Goal: Find specific page/section: Find specific page/section

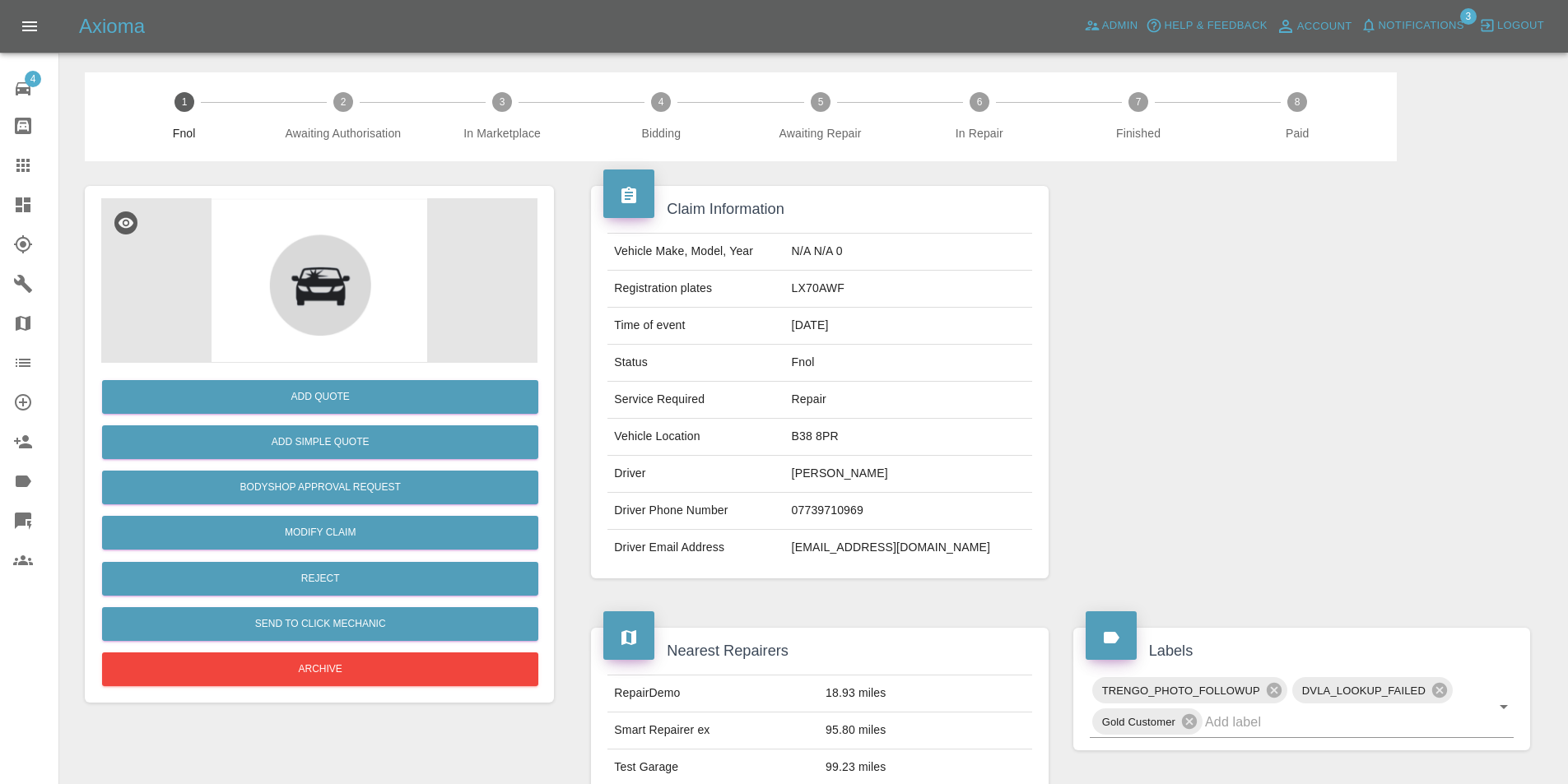
scroll to position [479, 0]
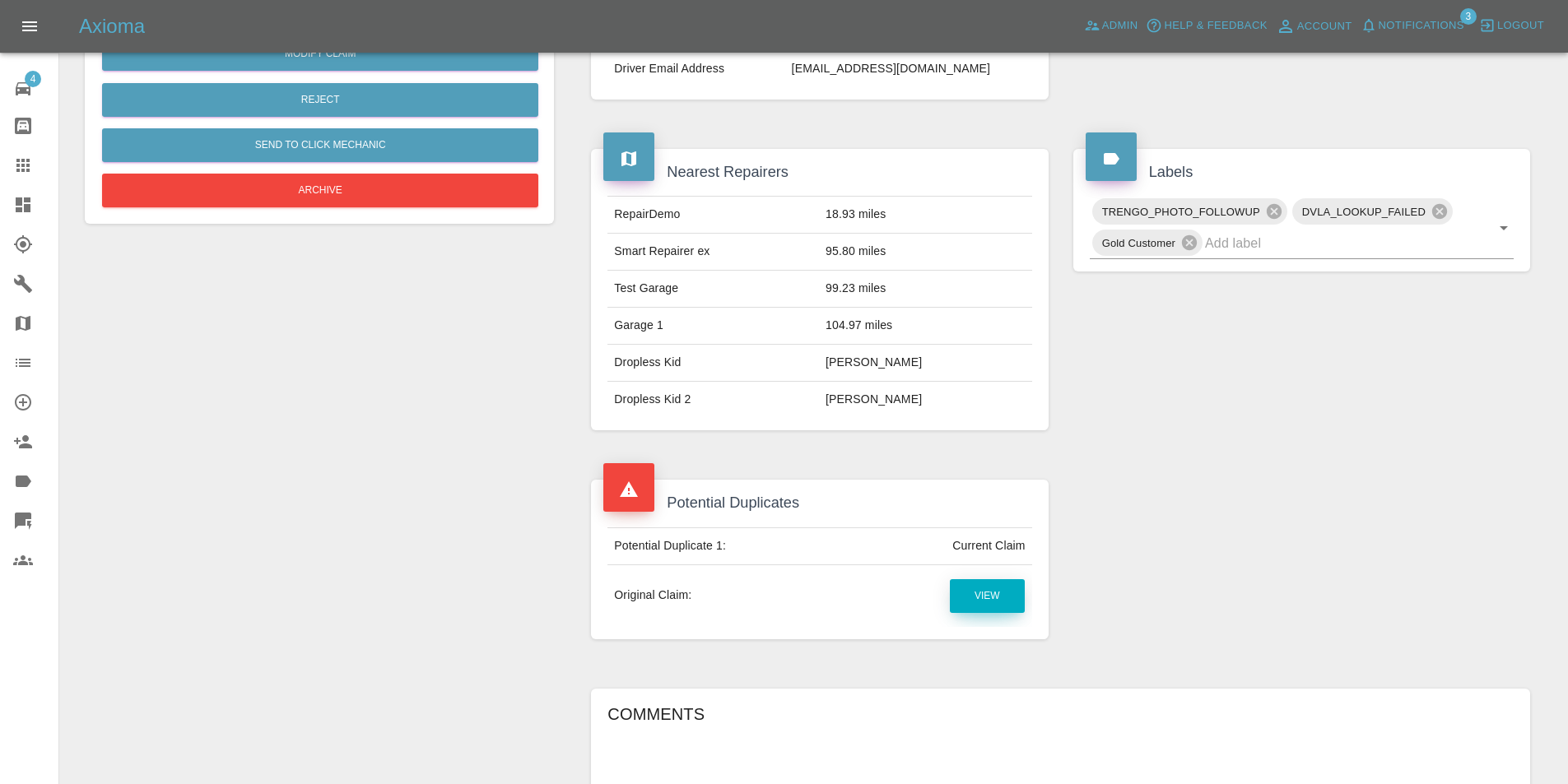
click at [981, 594] on link "View" at bounding box center [987, 596] width 75 height 34
click at [1102, 1] on div "Axioma Admin Help & Feedback Account Notifications 3 Logout" at bounding box center [784, 26] width 1568 height 52
click at [1102, 18] on link "Admin" at bounding box center [1111, 26] width 62 height 26
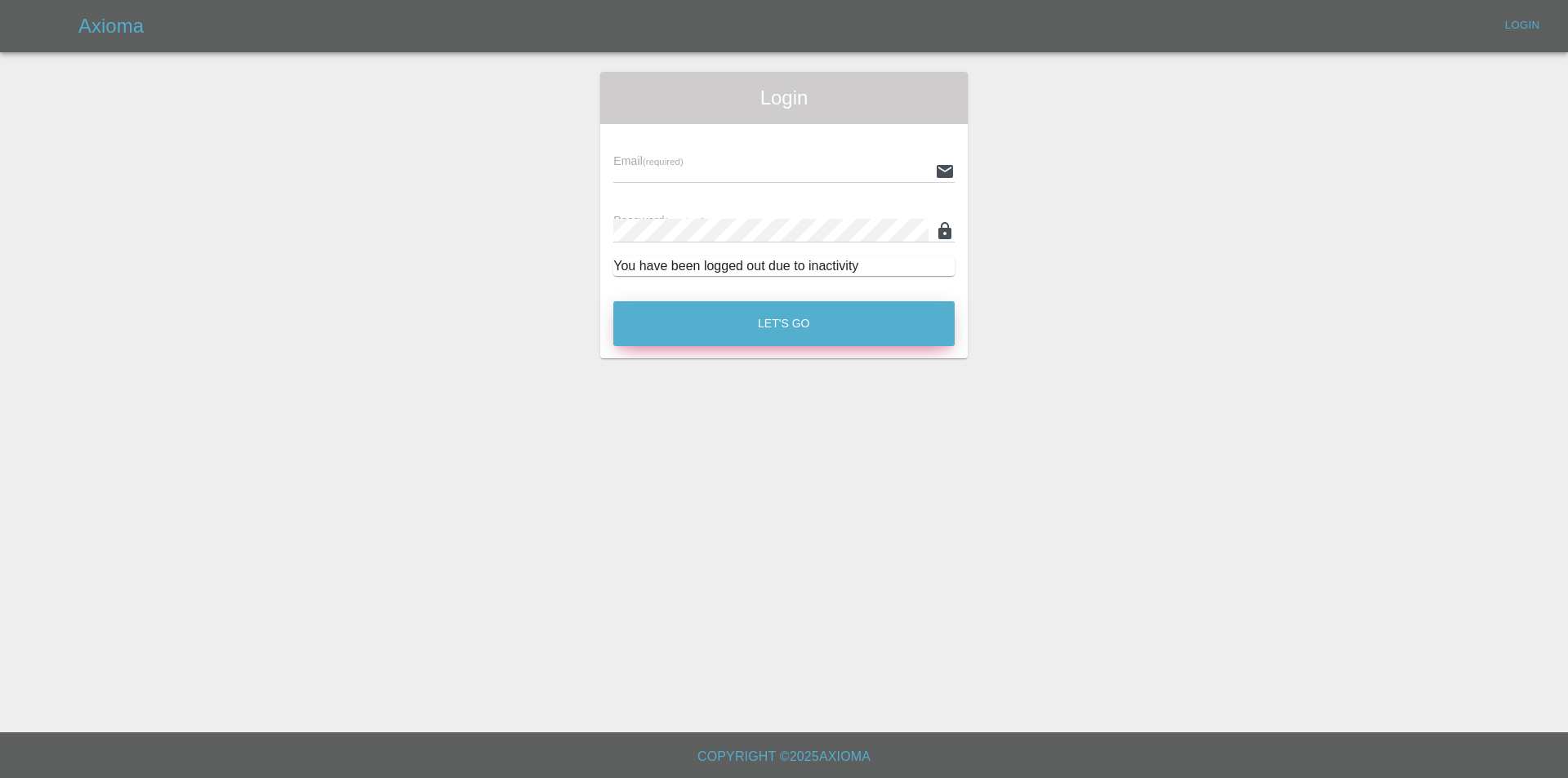
type input "tuncay@axioma.co.uk"
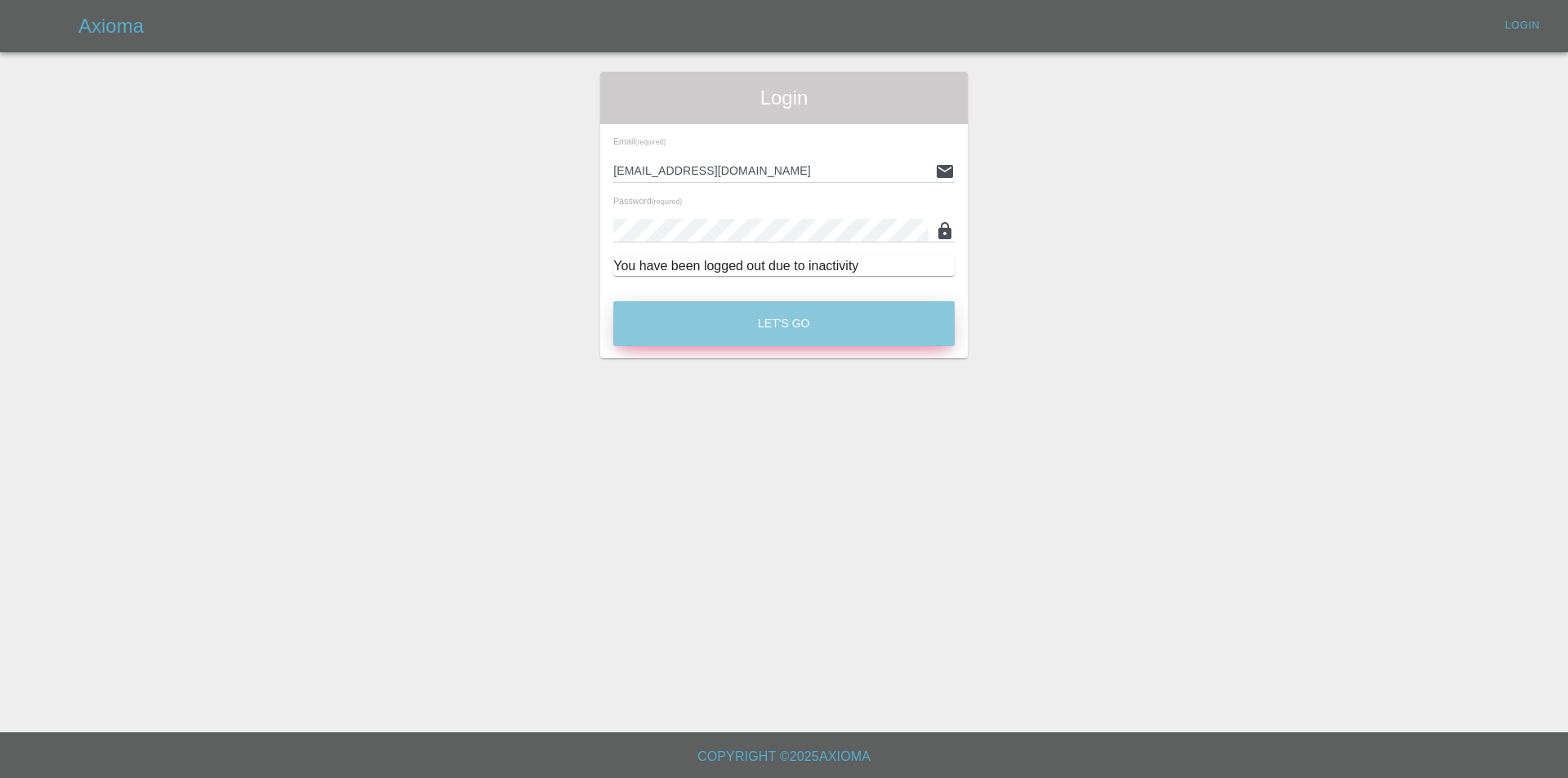
click at [688, 306] on button "Let's Go" at bounding box center [784, 323] width 341 height 45
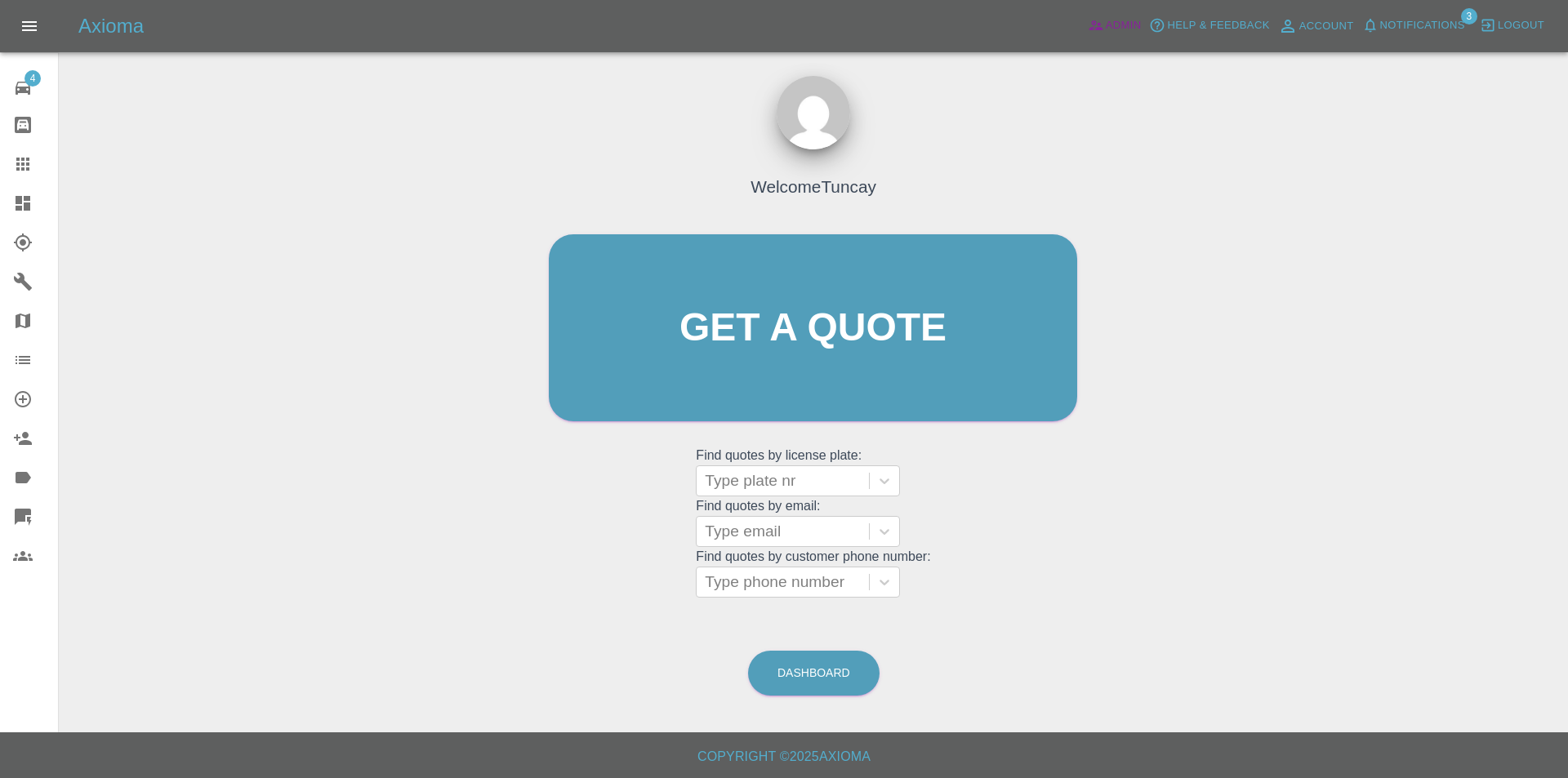
click at [1102, 22] on icon at bounding box center [1096, 25] width 17 height 17
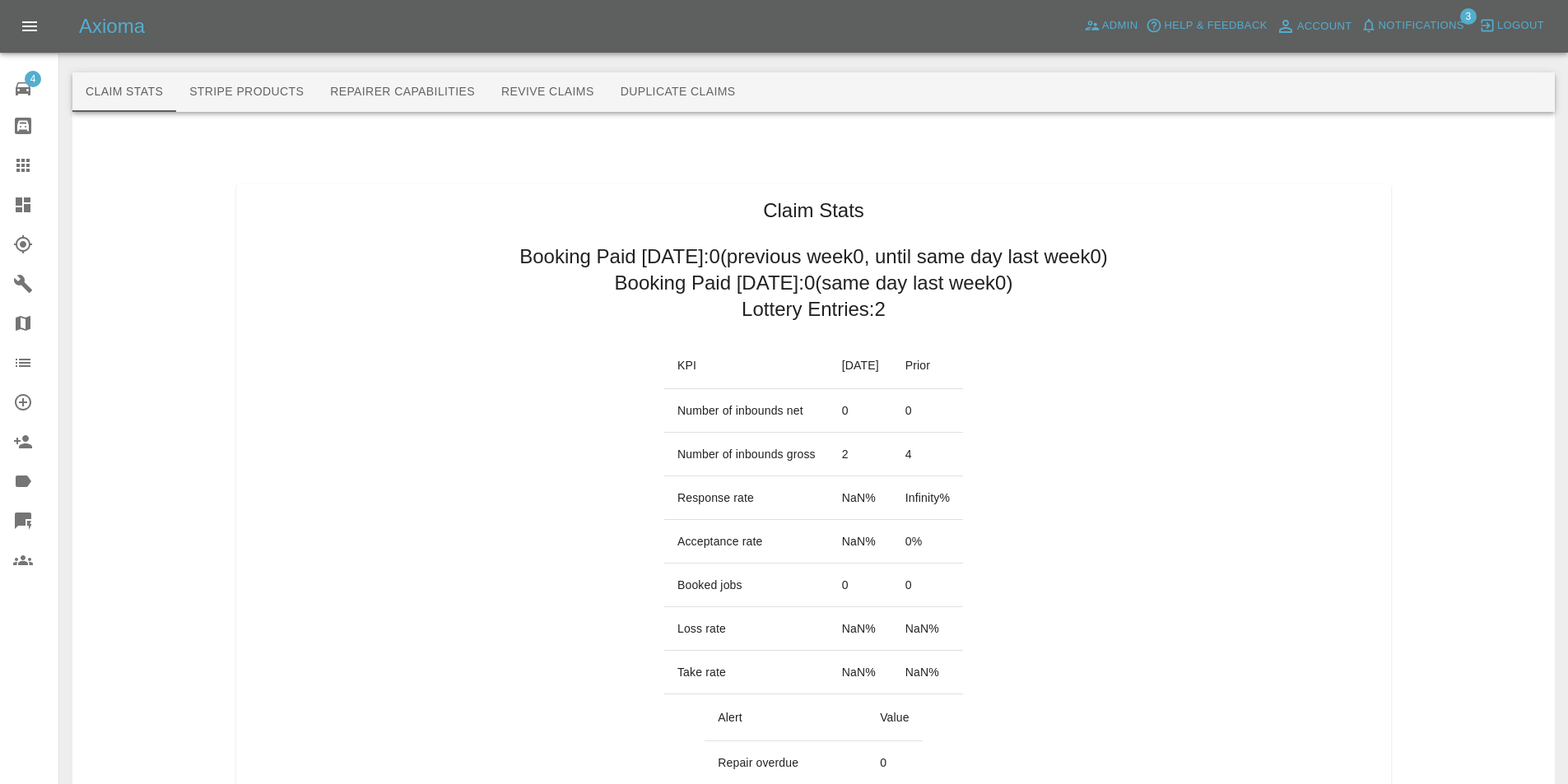
click at [712, 92] on button "Duplicate Claims" at bounding box center [678, 92] width 141 height 39
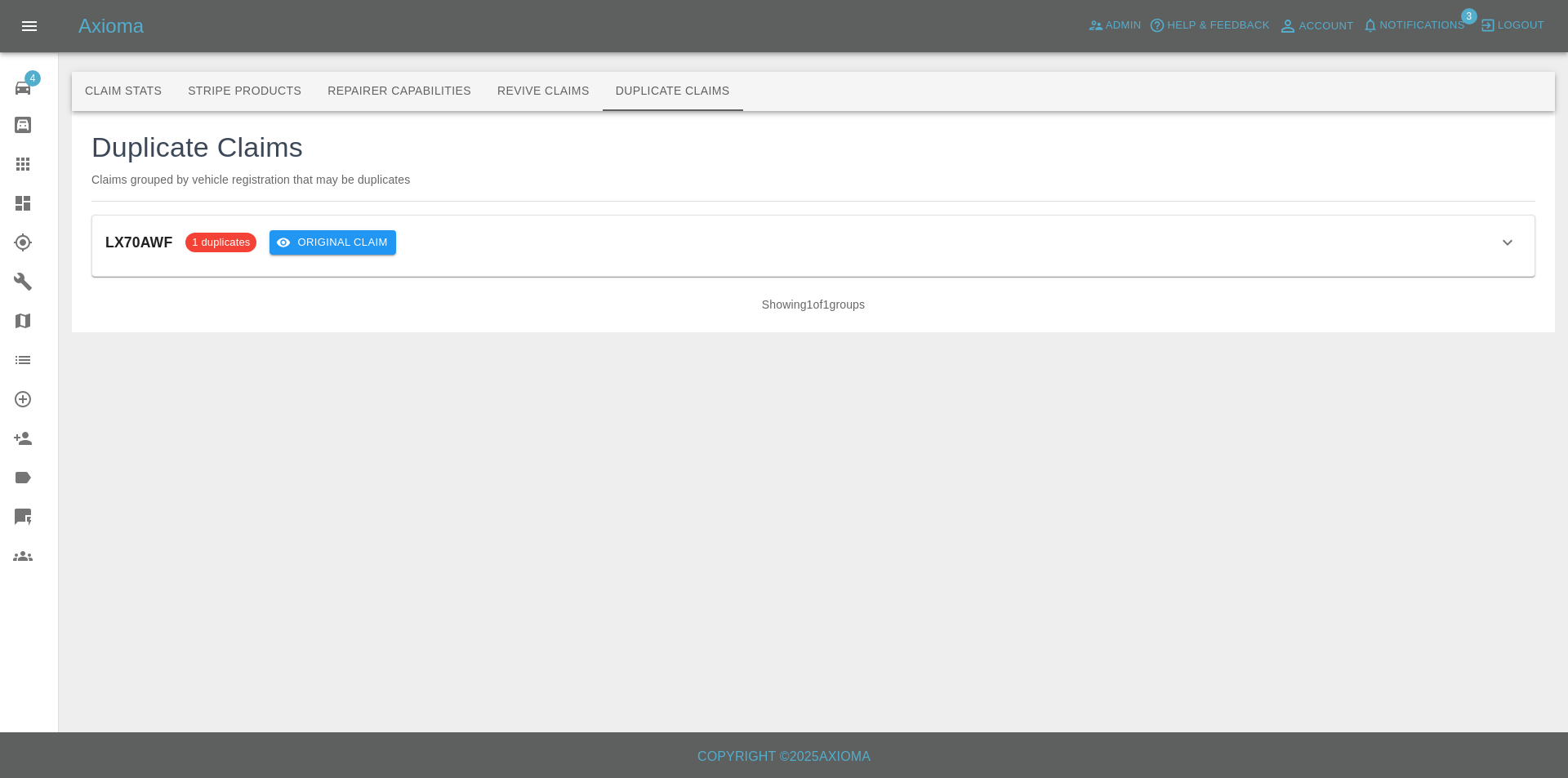
click at [949, 263] on div "LX70AWF 1 duplicates Original Claim Claim ID Status Customer Date Actions 68da6…" at bounding box center [814, 246] width 1442 height 61
click at [941, 240] on div "LX70AWF 1 duplicates Original Claim" at bounding box center [814, 242] width 1416 height 28
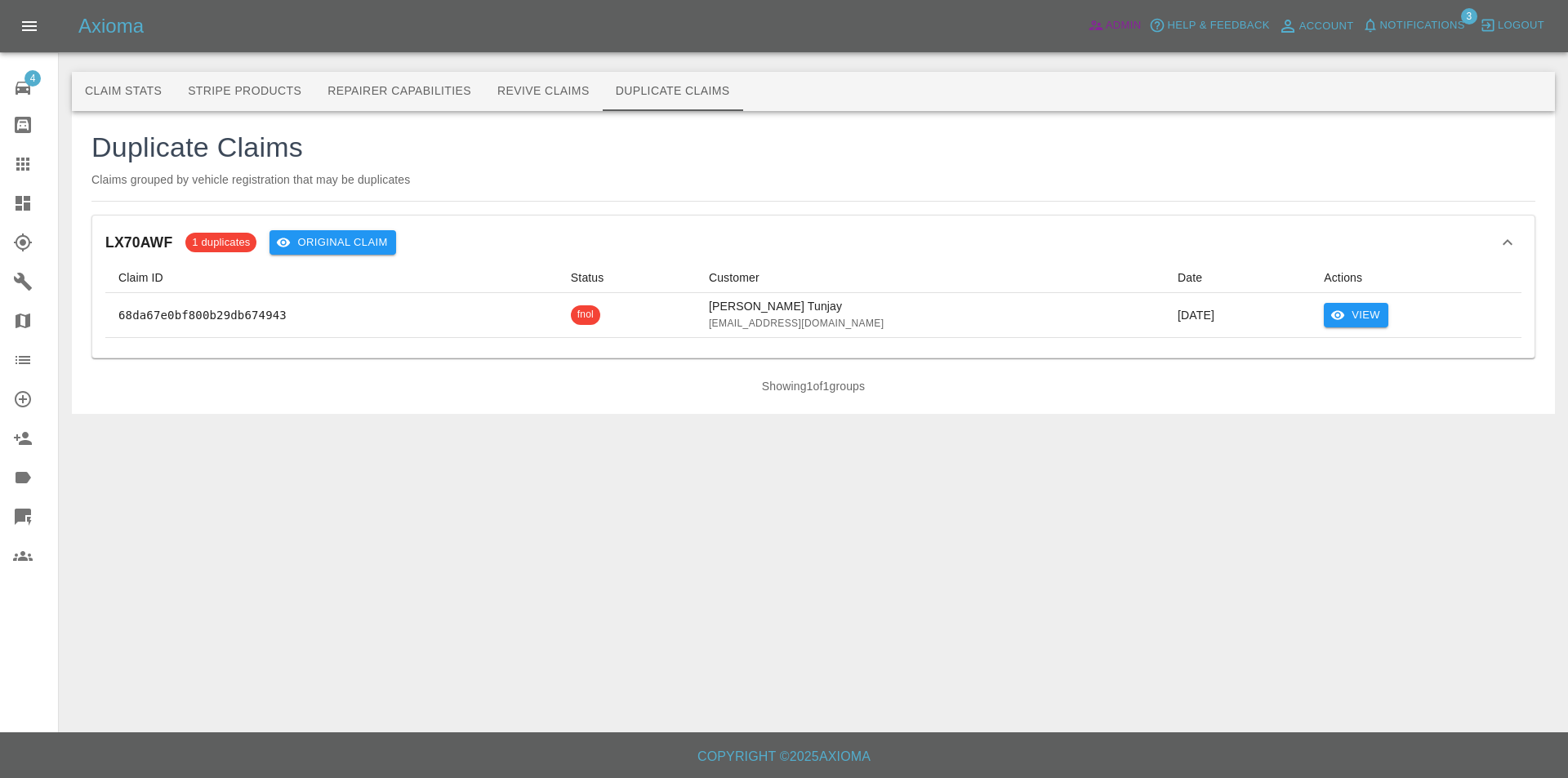
click at [1133, 17] on span "Admin" at bounding box center [1123, 26] width 36 height 19
click at [1332, 319] on icon "View" at bounding box center [1337, 315] width 15 height 15
click at [1335, 301] on td "View" at bounding box center [1416, 315] width 211 height 45
click at [1356, 309] on button "View" at bounding box center [1356, 315] width 64 height 26
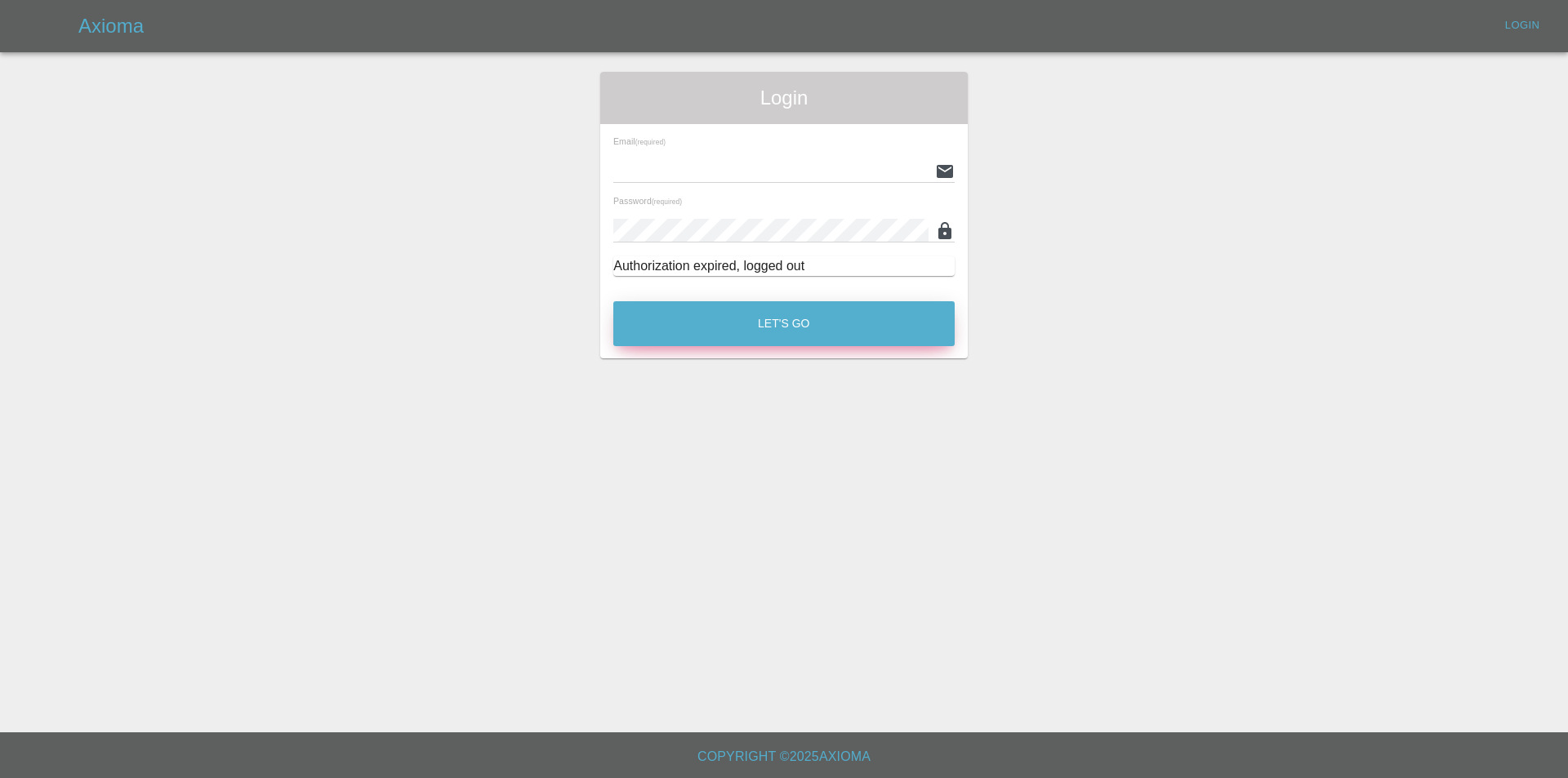
type input "tuncay@axioma.co.uk"
click at [692, 319] on button "Let's Go" at bounding box center [784, 323] width 341 height 45
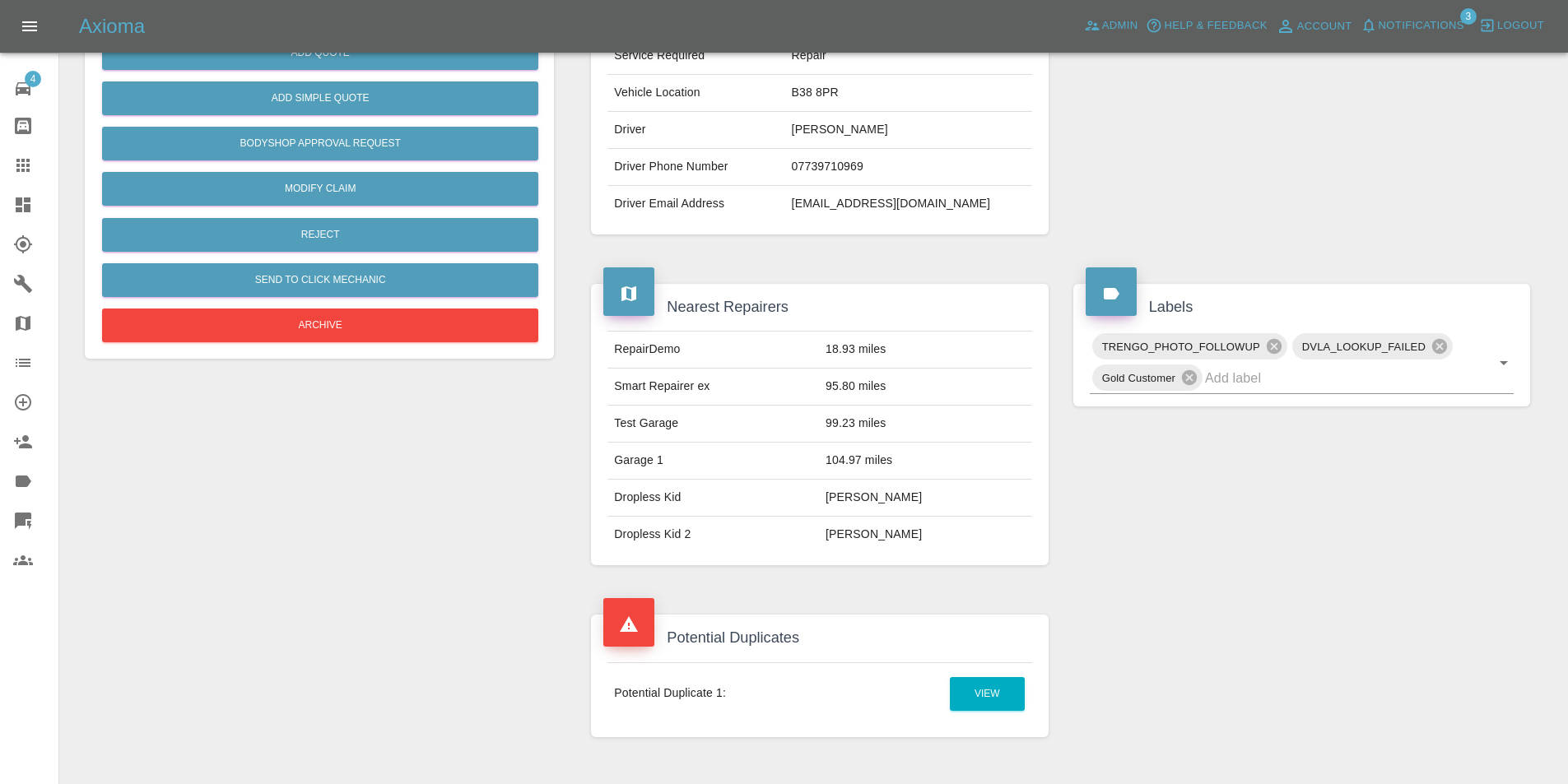
scroll to position [411, 0]
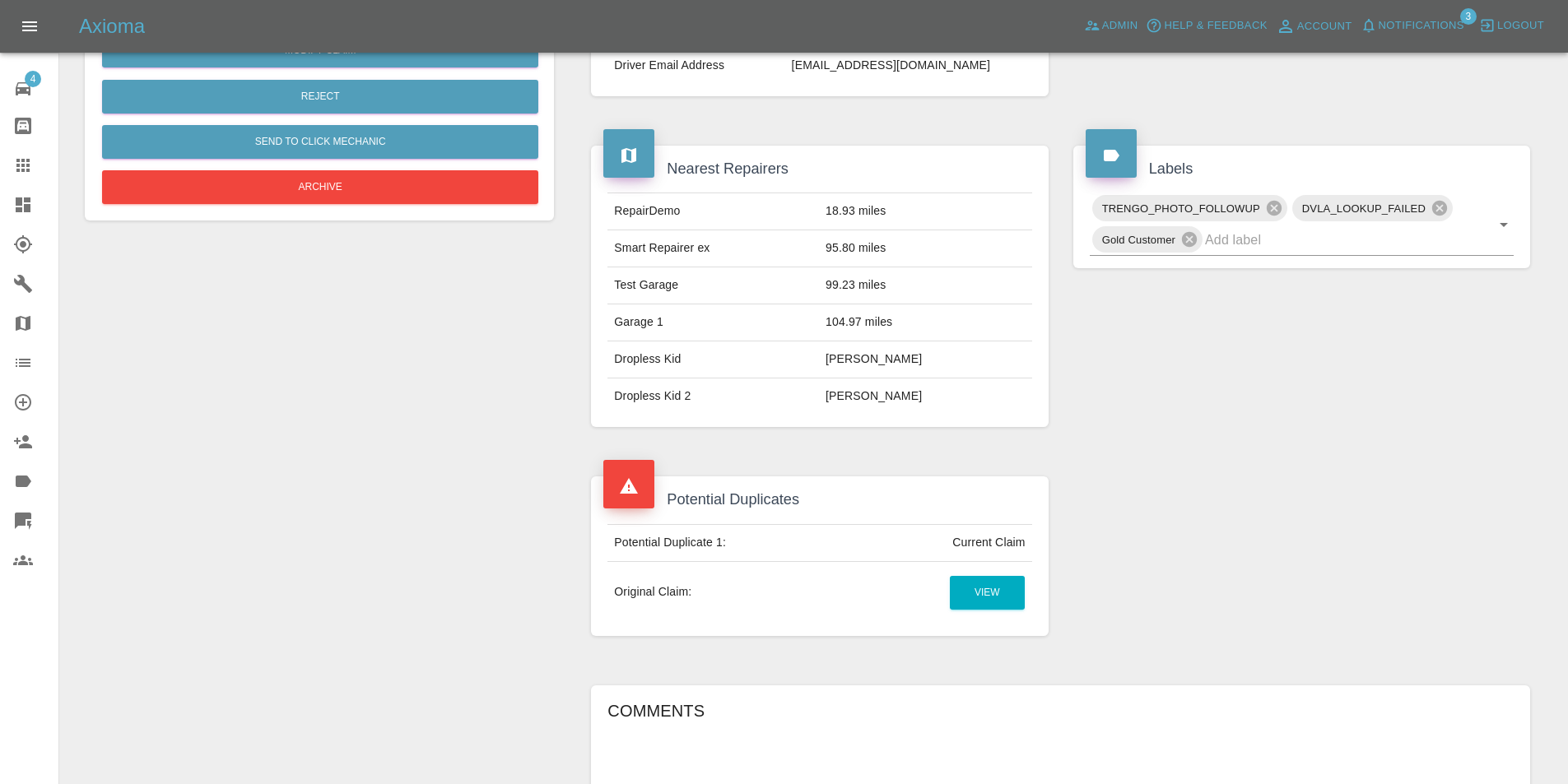
scroll to position [494, 0]
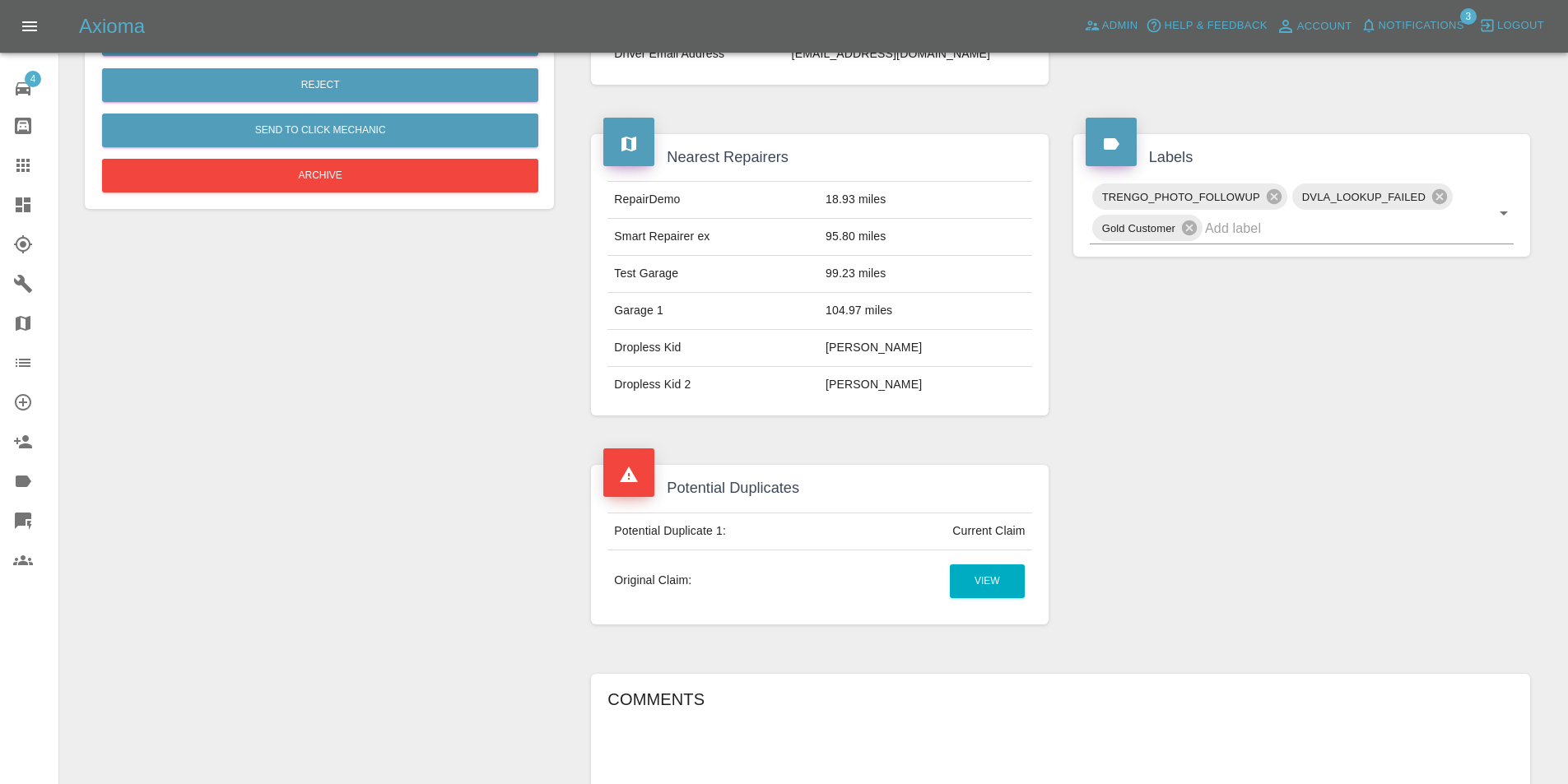
click at [386, 439] on div "Add Quote Add Simple Quote Bodyshop Approval Request Modify Claim Reject Send t…" at bounding box center [320, 329] width 494 height 1323
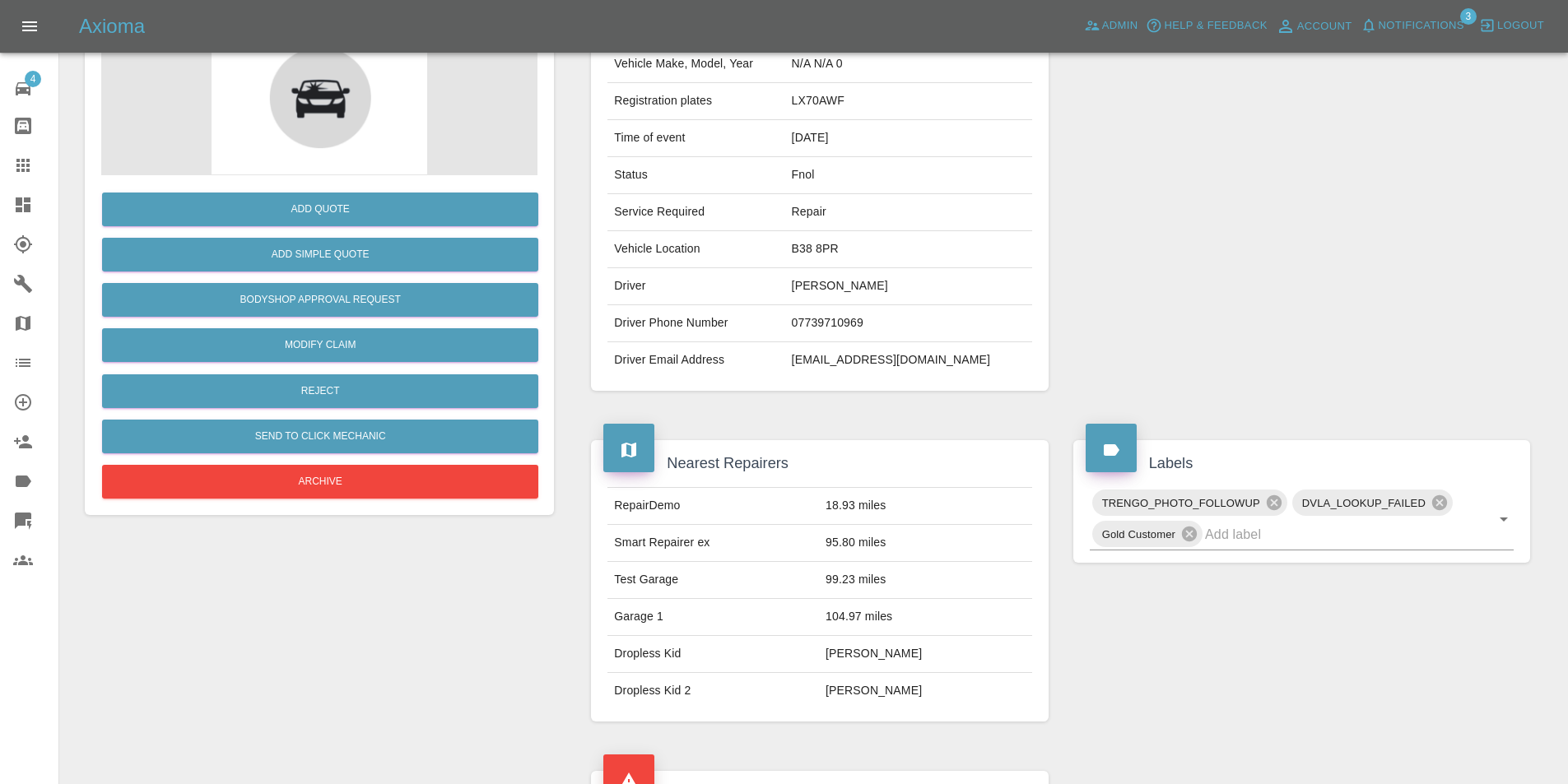
scroll to position [83, 0]
